Goal: Information Seeking & Learning: Find contact information

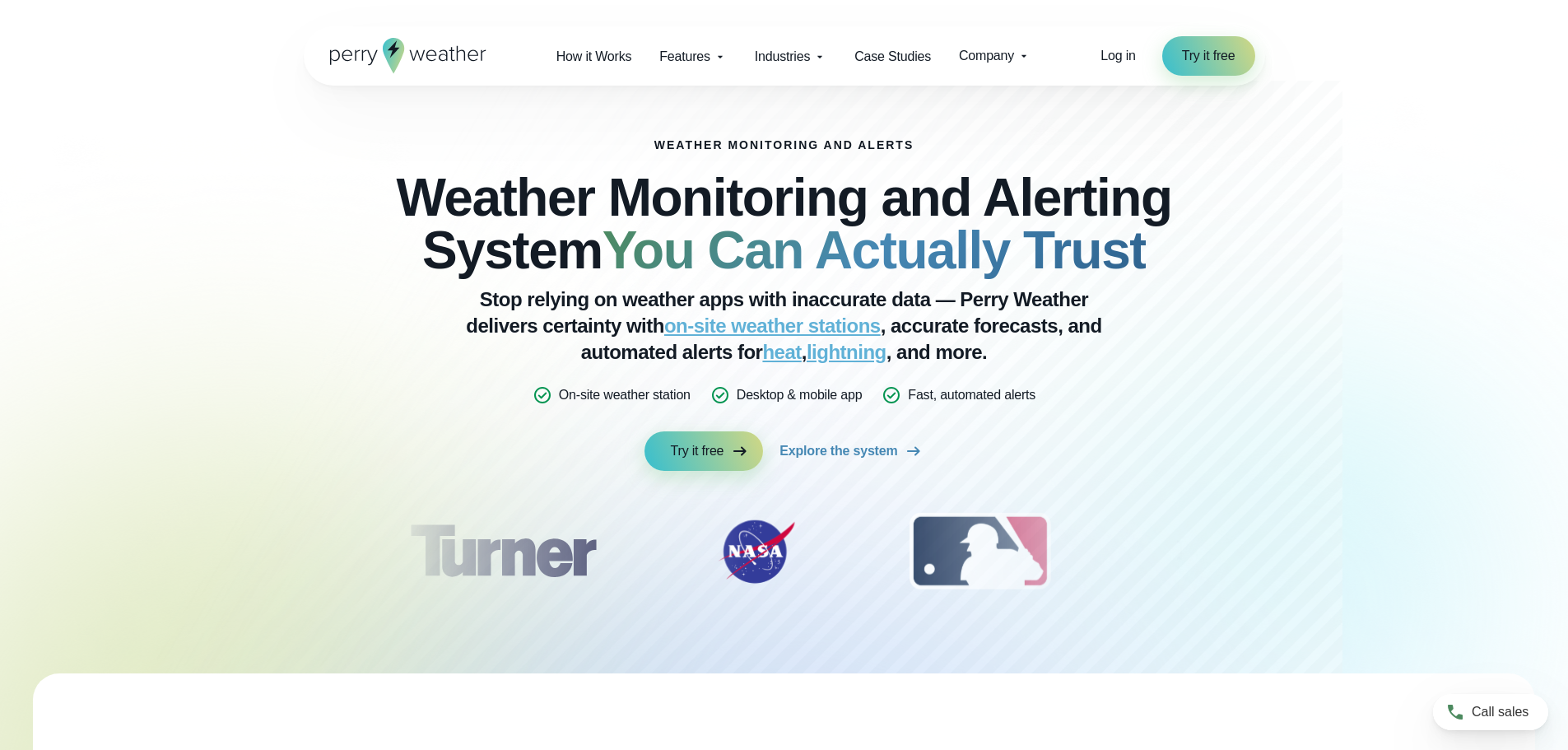
scroll to position [6118, 0]
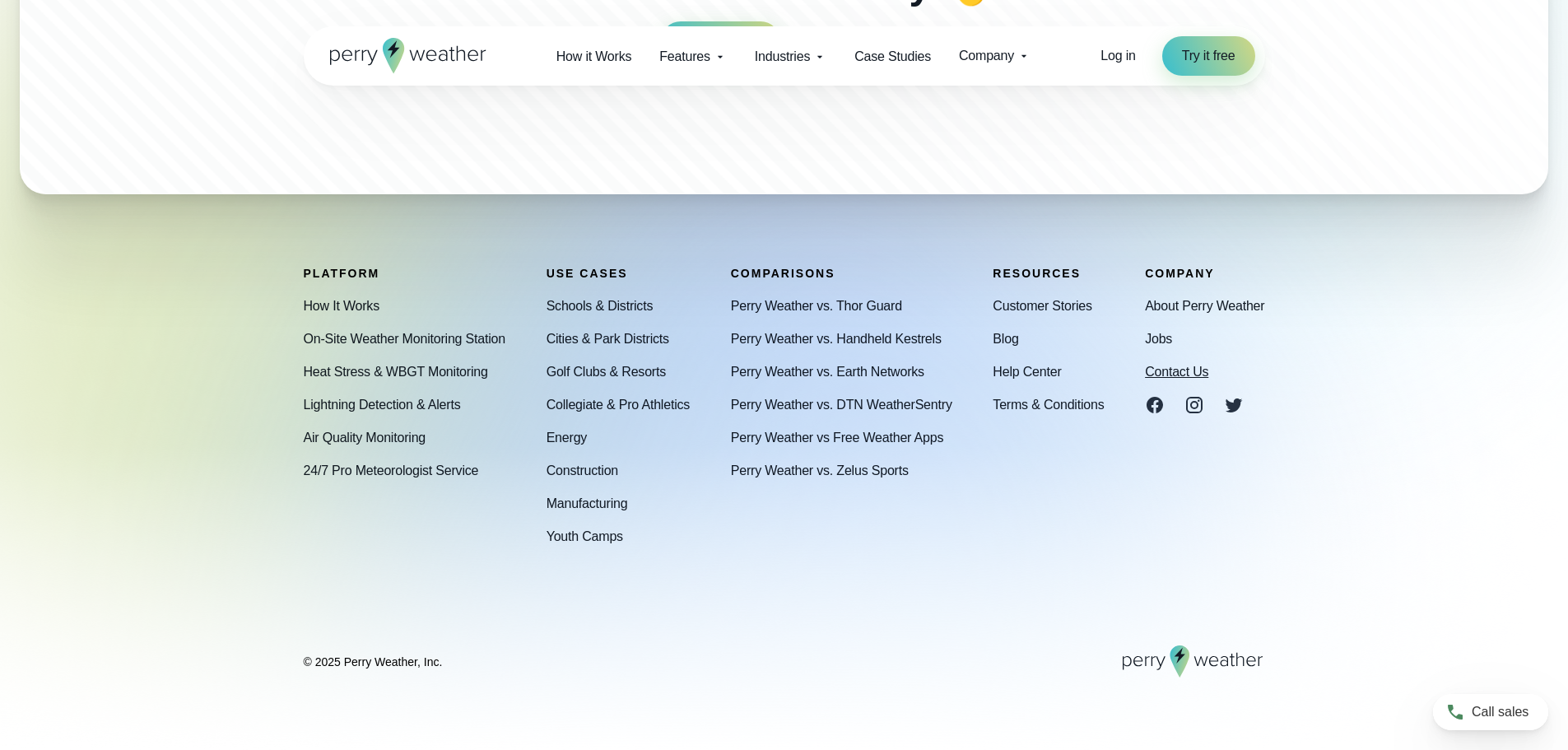
click at [1210, 368] on div "About Perry Weather Jobs Contact Us" at bounding box center [1205, 355] width 120 height 119
click at [1192, 369] on link "Contact Us" at bounding box center [1176, 371] width 63 height 20
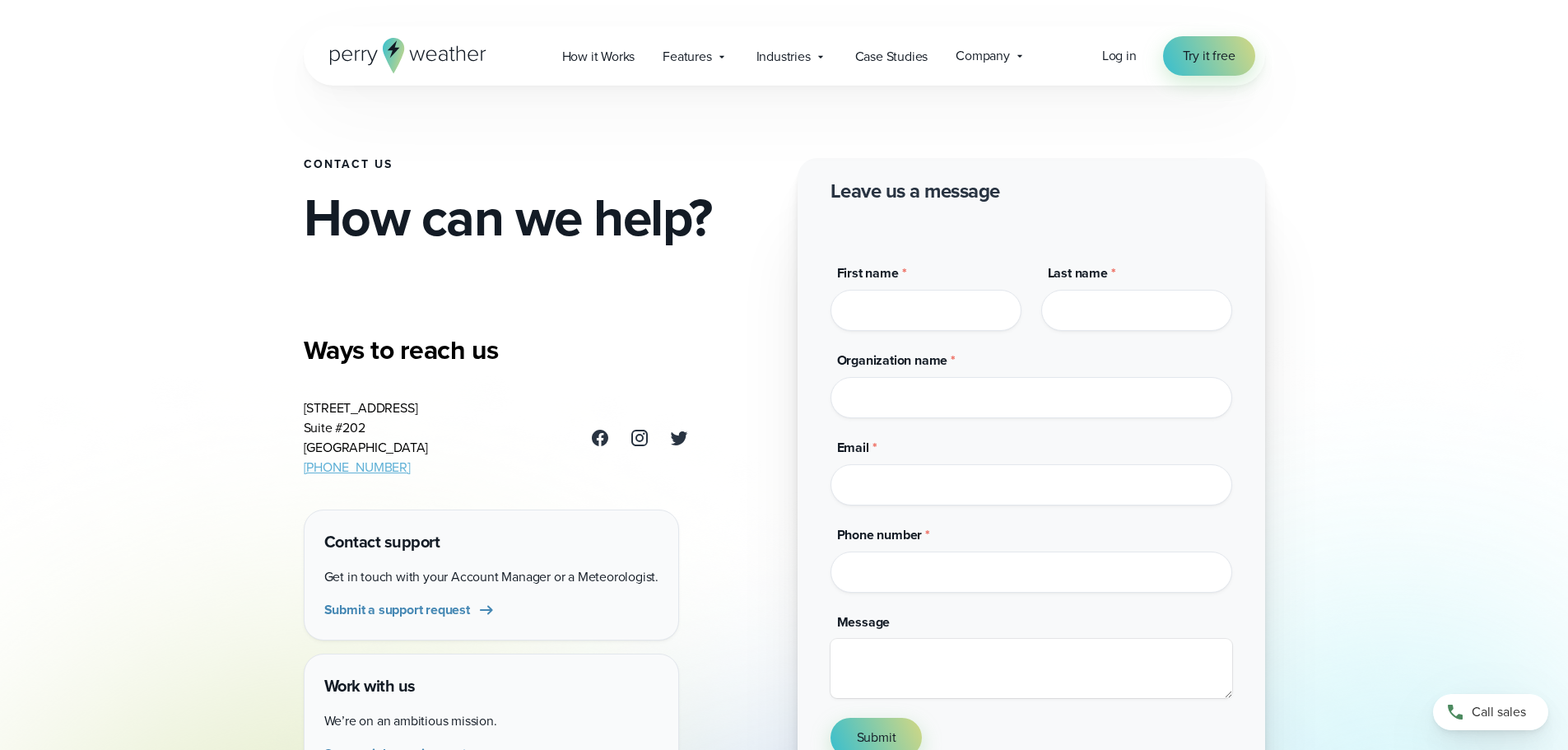
drag, startPoint x: 209, startPoint y: 368, endPoint x: 260, endPoint y: 655, distance: 291.5
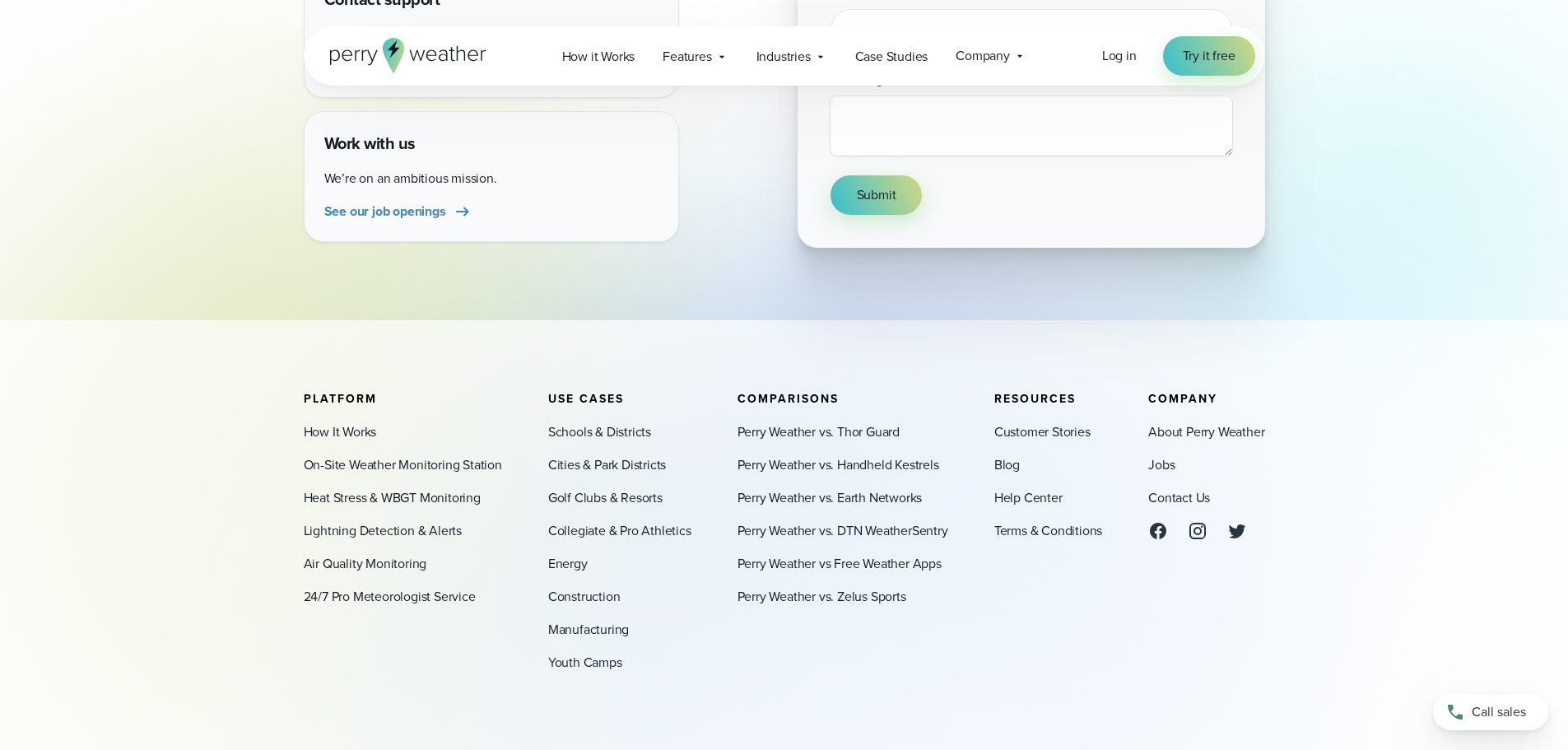
scroll to position [669, 0]
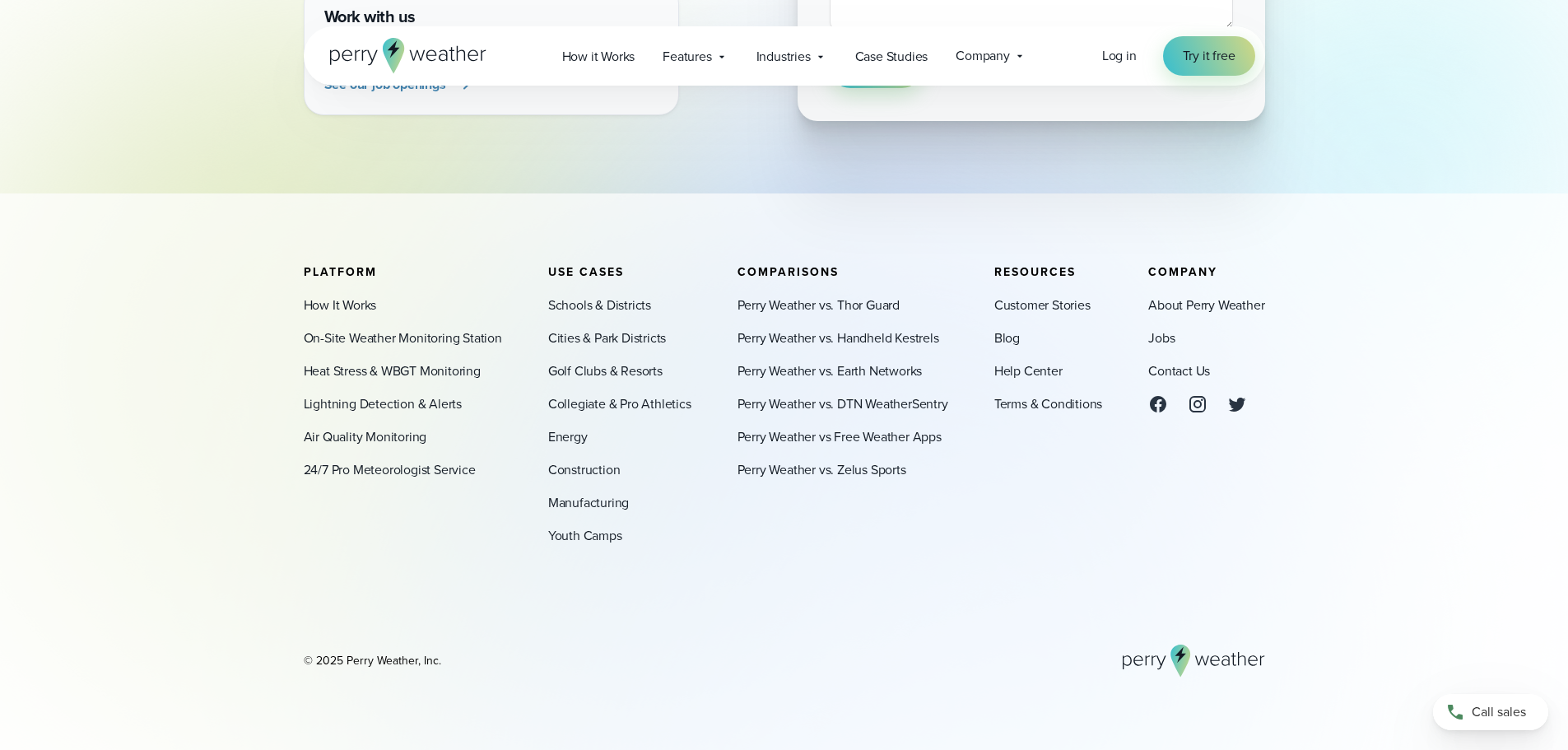
drag, startPoint x: 343, startPoint y: 649, endPoint x: 402, endPoint y: 204, distance: 448.9
click at [447, 658] on div "© 2025 Perry Weather, Inc." at bounding box center [784, 661] width 962 height 33
copy div "Perry Weather, Inc."
click at [0, 749] on div at bounding box center [0, 750] width 0 height 0
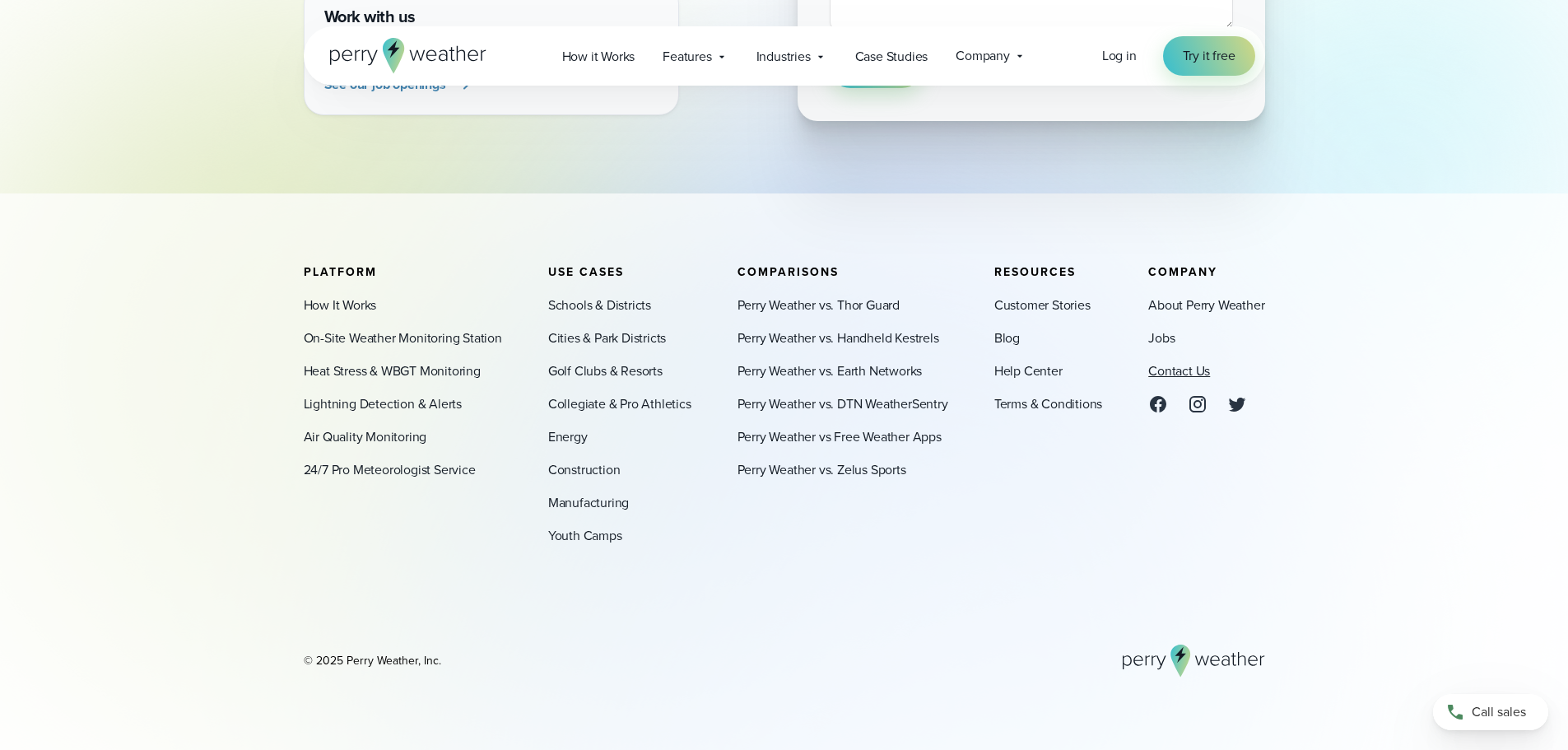
click at [1190, 375] on link "Contact Us" at bounding box center [1179, 371] width 62 height 20
